Goal: Book appointment/travel/reservation

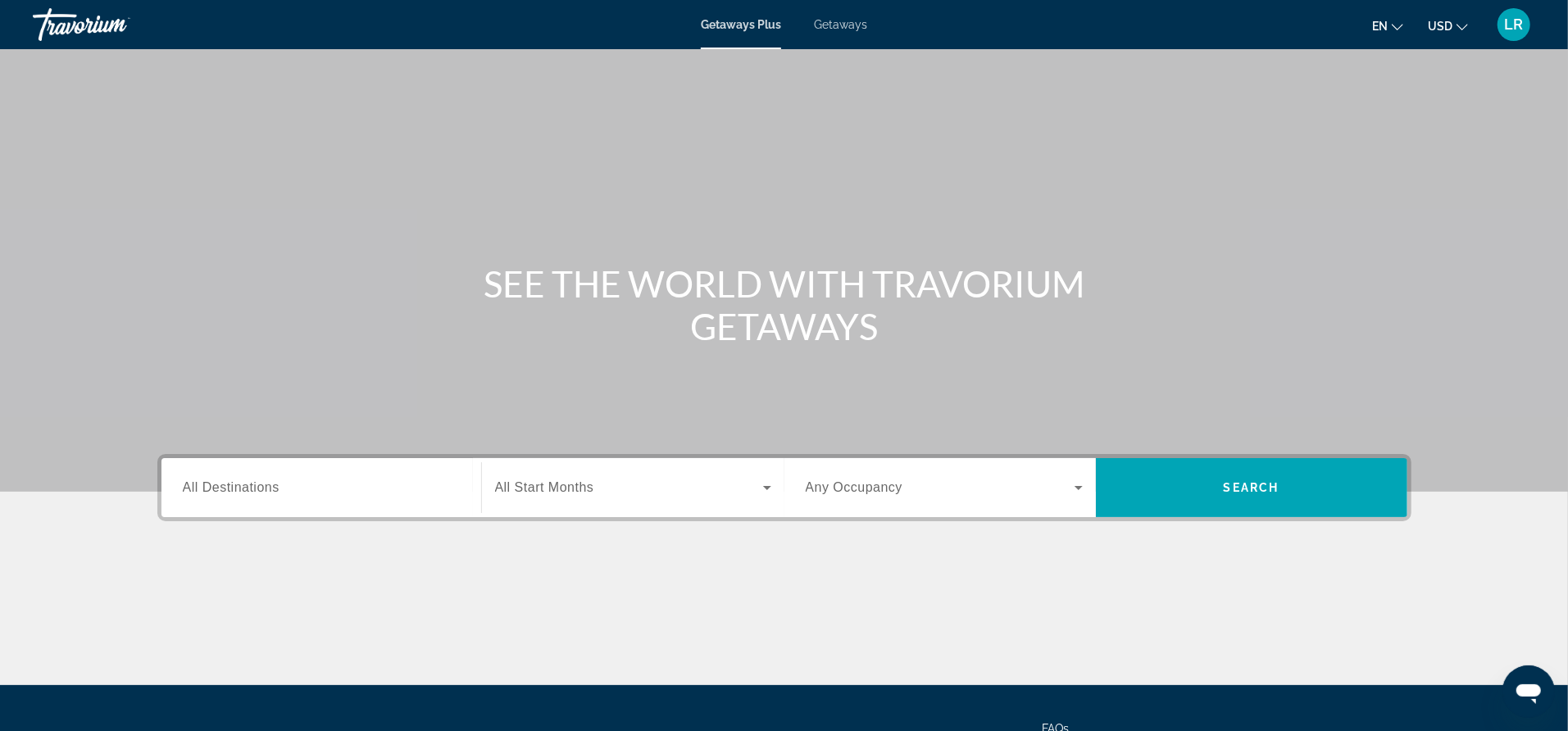
click at [842, 28] on span "Getaways" at bounding box center [841, 25] width 54 height 13
click at [211, 483] on span "All Destinations" at bounding box center [231, 487] width 97 height 14
click at [211, 483] on input "Destination All Destinations" at bounding box center [320, 488] width 277 height 20
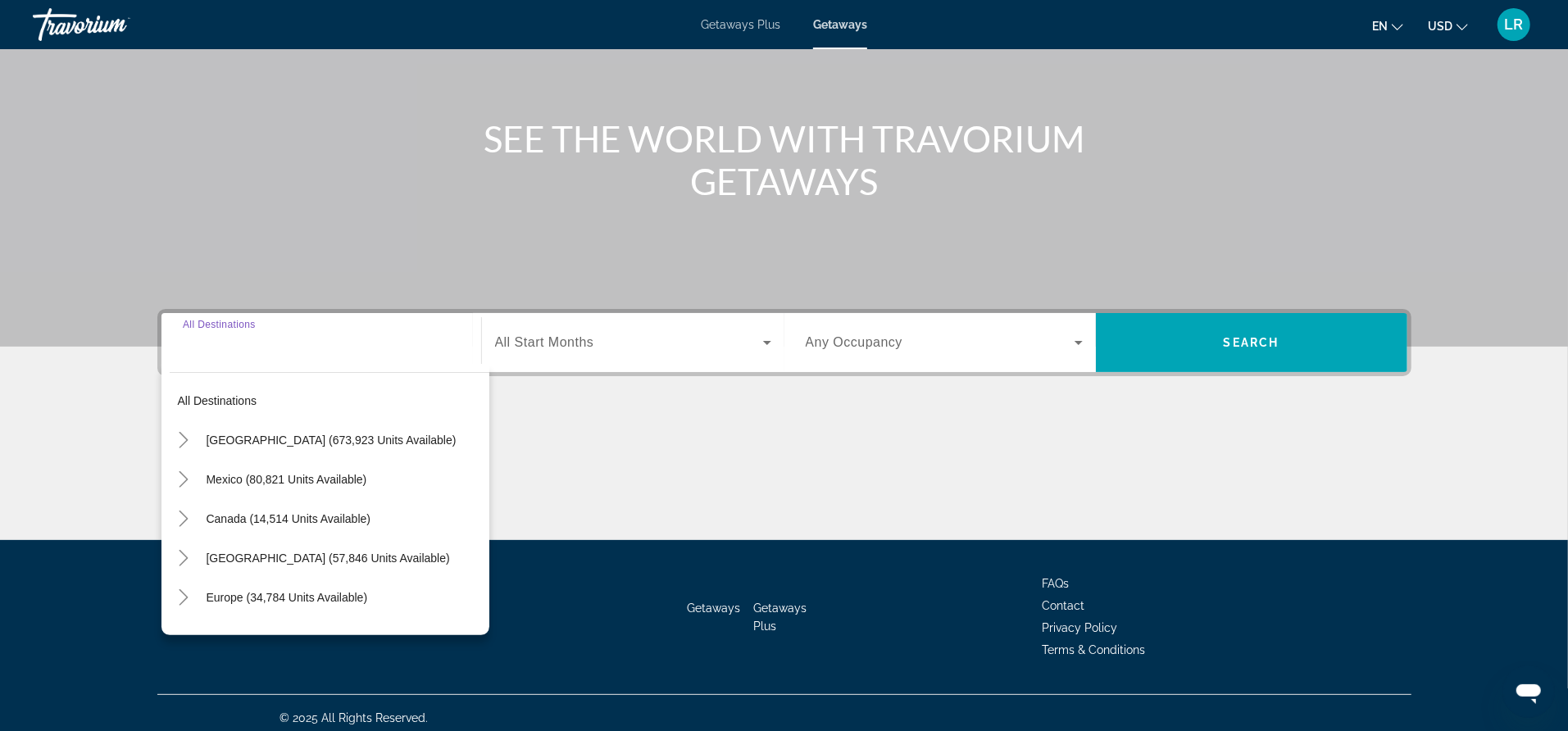
scroll to position [154, 0]
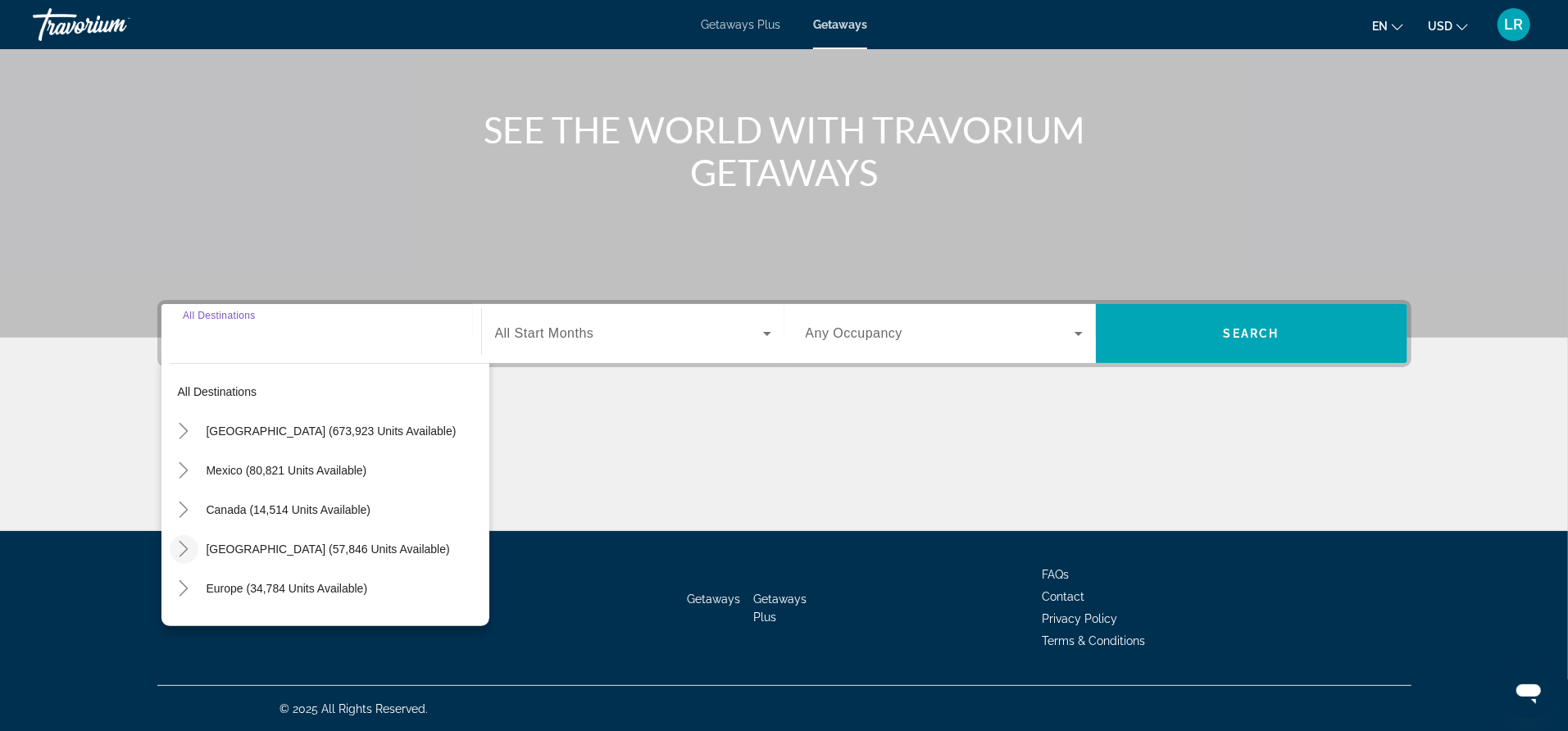
click at [185, 549] on icon "Toggle Caribbean & Atlantic Islands (57,846 units available)" at bounding box center [184, 550] width 9 height 17
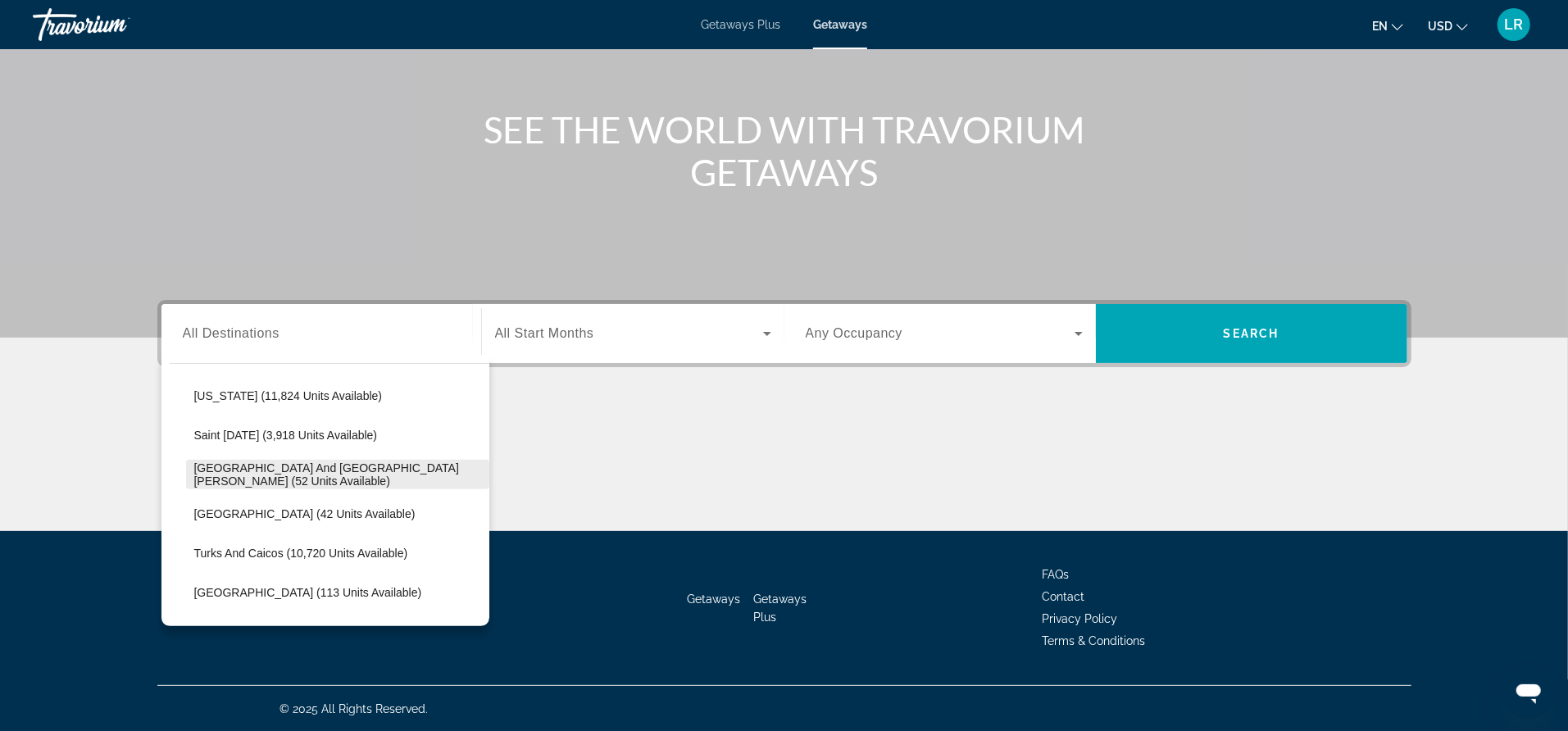
scroll to position [549, 0]
click at [263, 476] on span "[GEOGRAPHIC_DATA] and [GEOGRAPHIC_DATA][PERSON_NAME] (52 units available)" at bounding box center [337, 472] width 287 height 26
type input "**********"
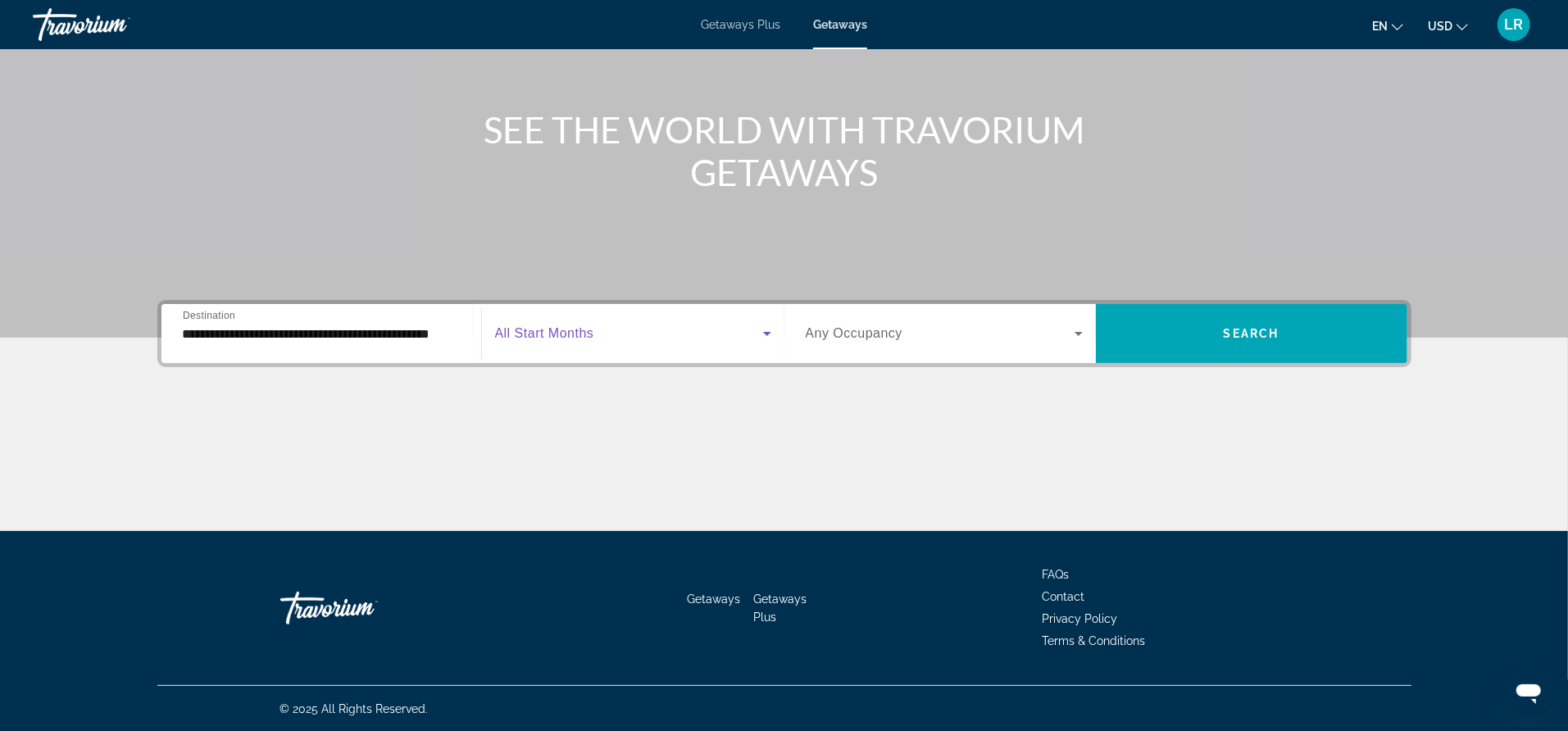
click at [709, 330] on span "Search widget" at bounding box center [629, 334] width 268 height 20
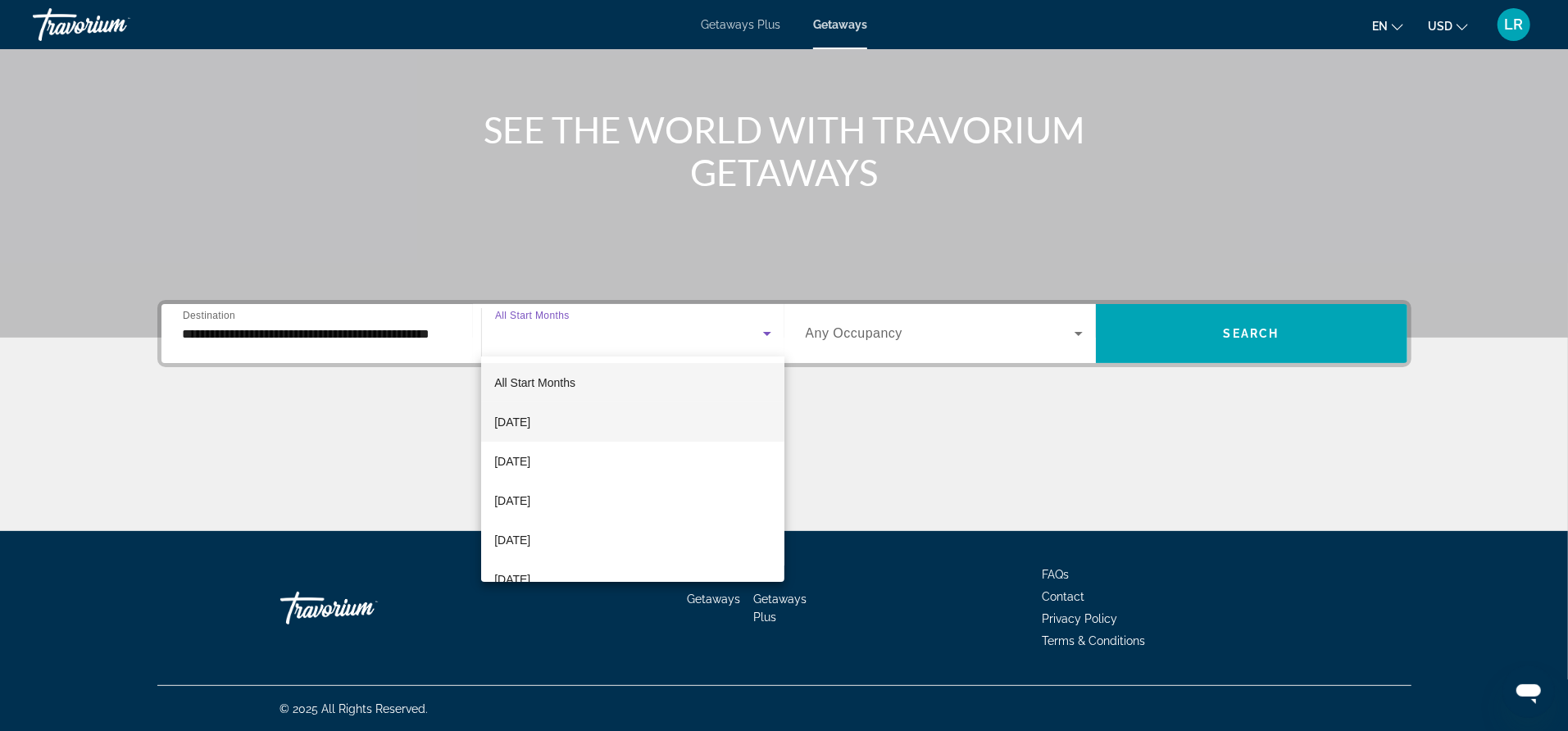
click at [616, 421] on mat-option "[DATE]" at bounding box center [633, 422] width 303 height 39
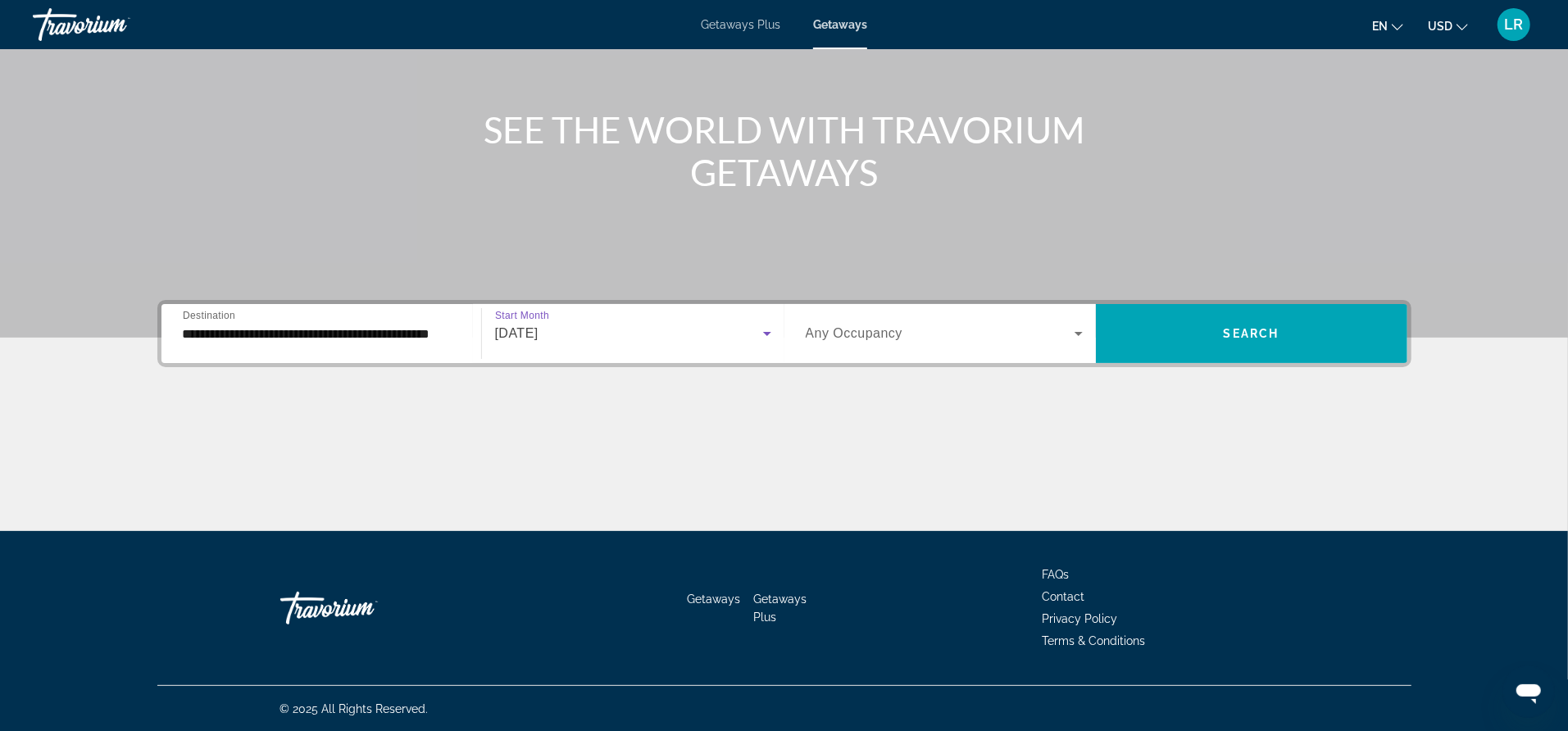
click at [976, 332] on span "Search widget" at bounding box center [940, 334] width 269 height 20
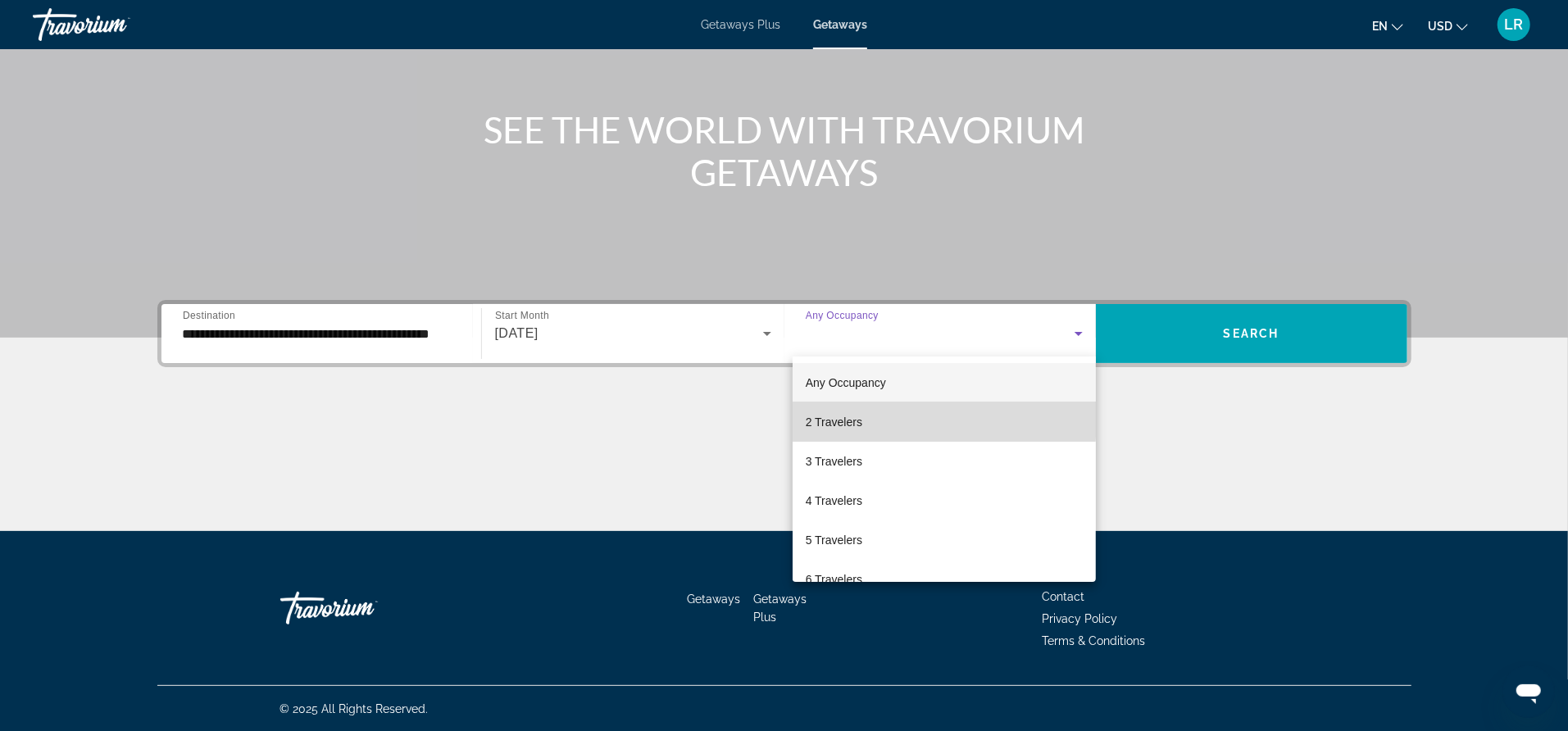
click at [848, 419] on span "2 Travelers" at bounding box center [834, 422] width 57 height 20
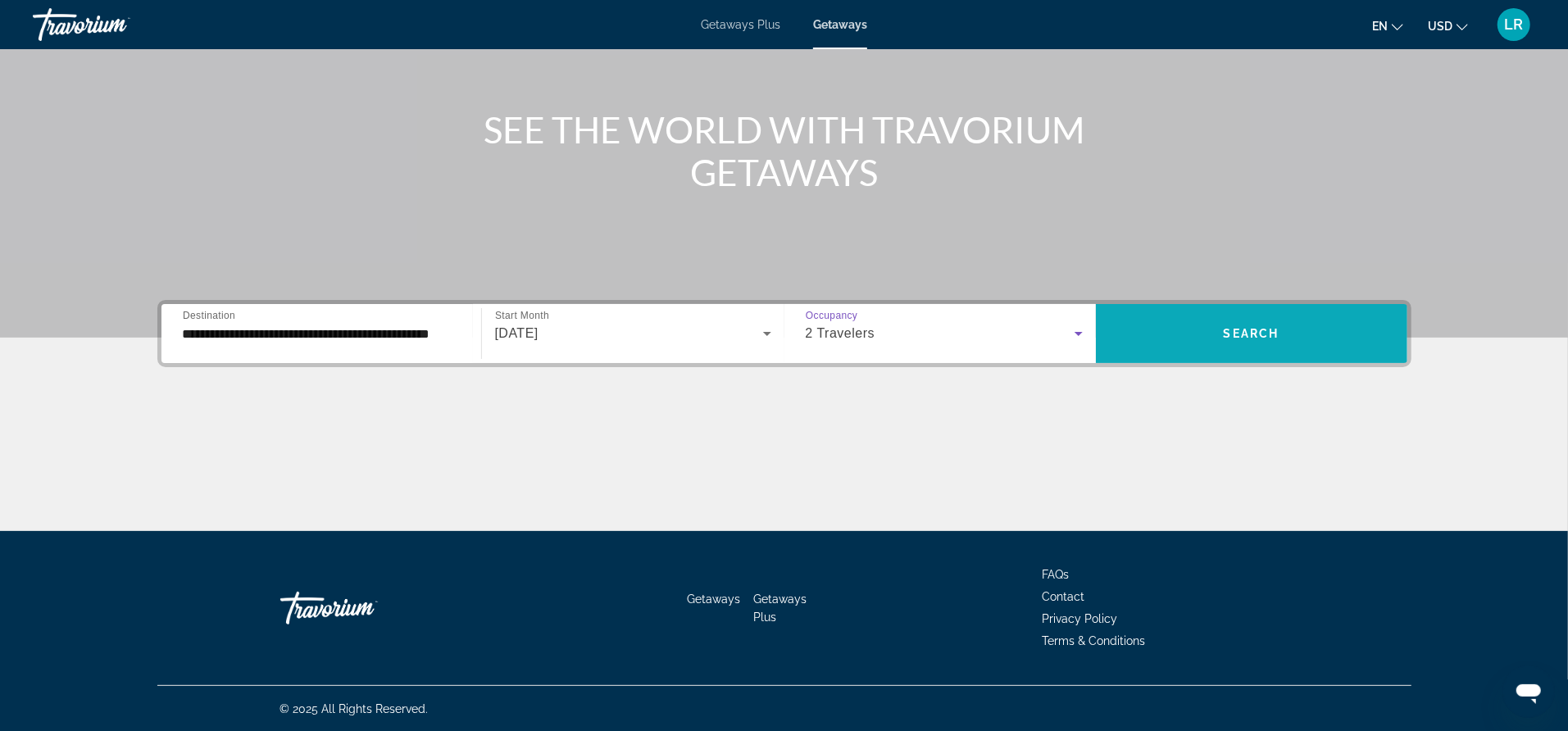
click at [1253, 329] on span "Search" at bounding box center [1252, 334] width 56 height 13
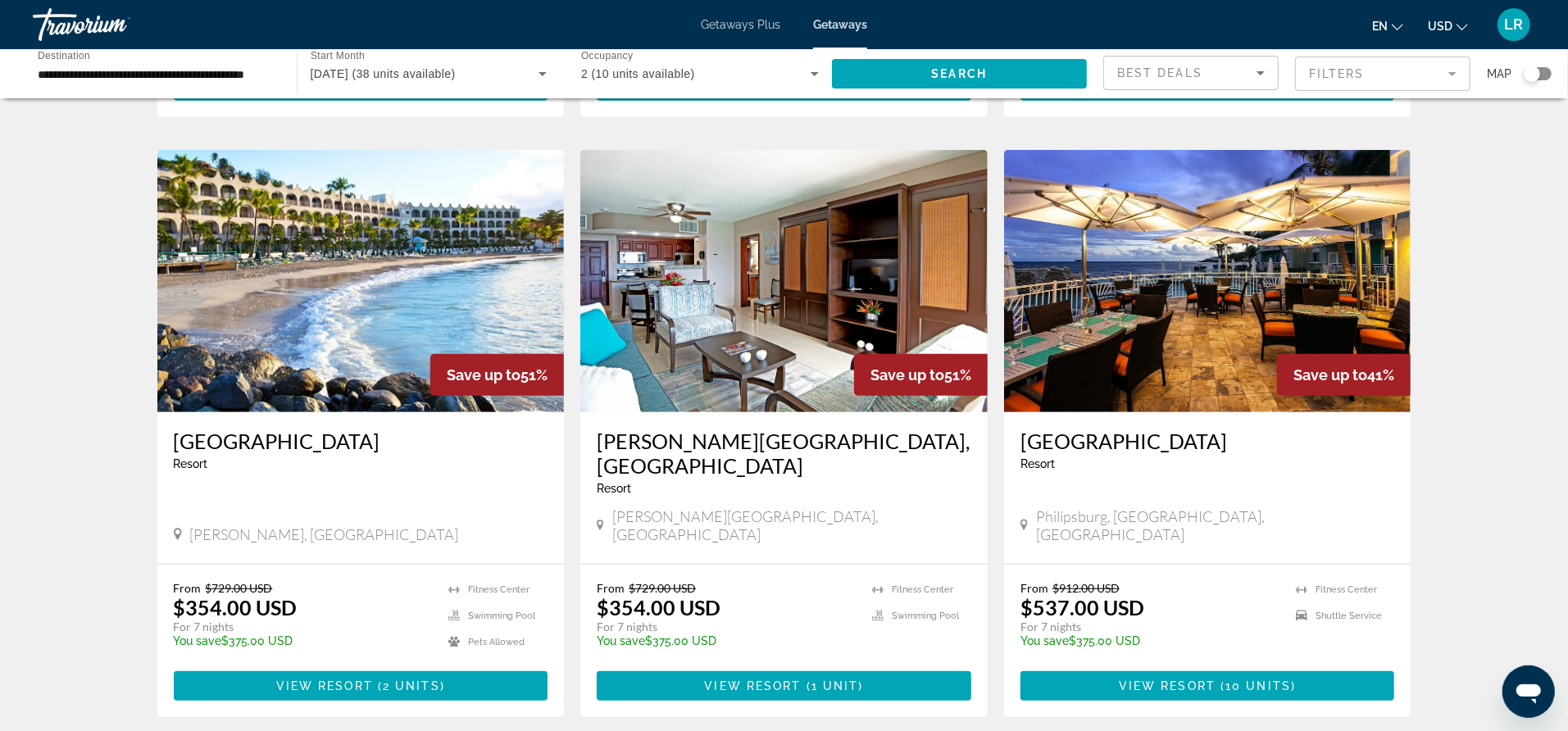
scroll to position [561, 0]
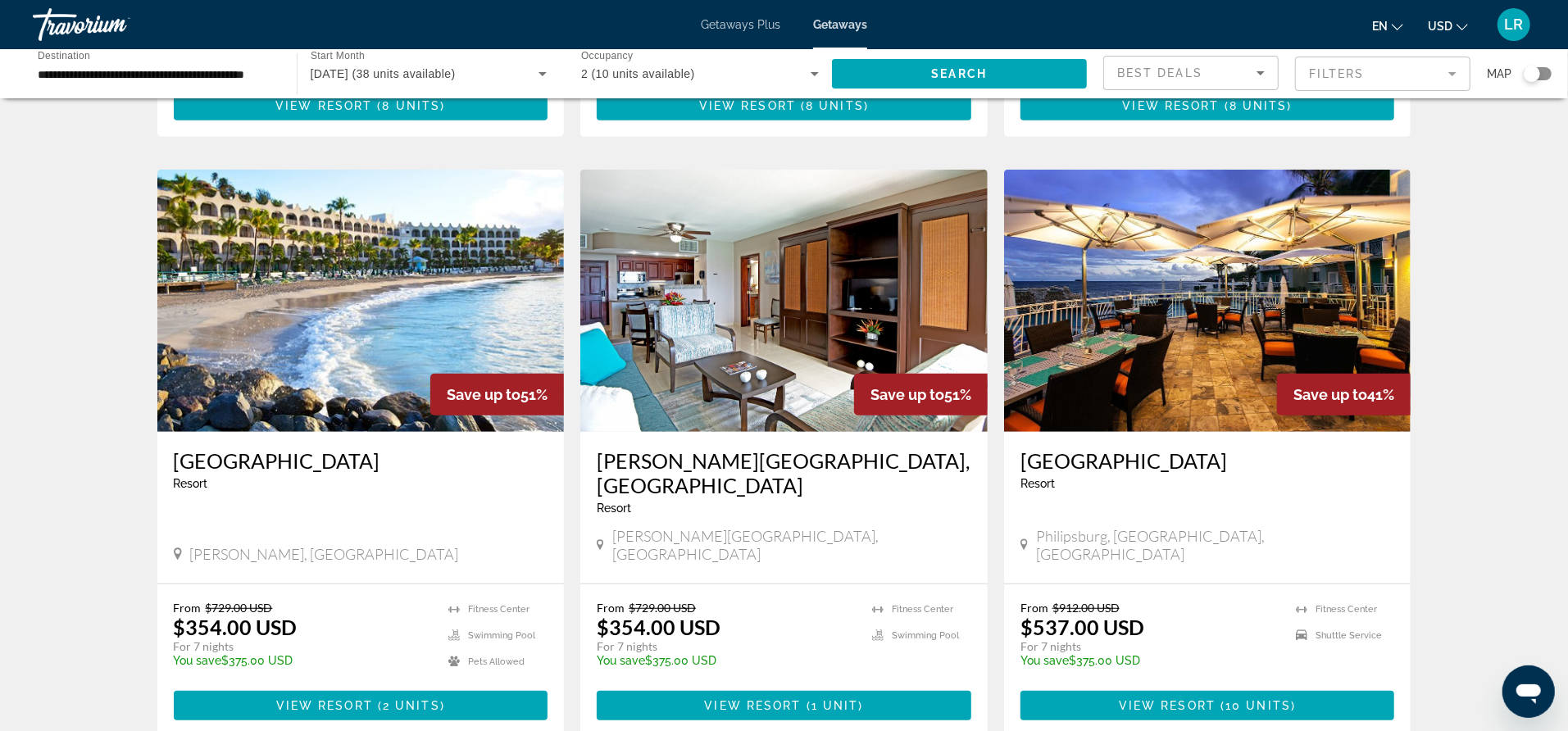
click at [720, 268] on img "Main content" at bounding box center [784, 300] width 407 height 262
